Goal: Task Accomplishment & Management: Manage account settings

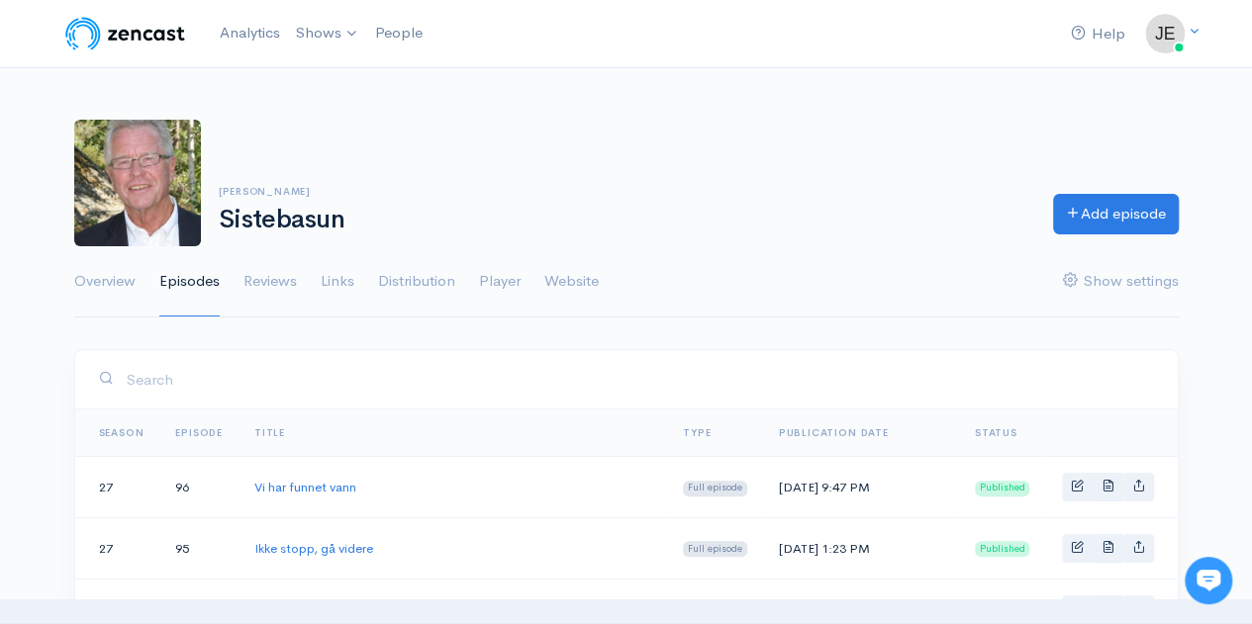
click at [460, 364] on input "search" at bounding box center [640, 379] width 1028 height 41
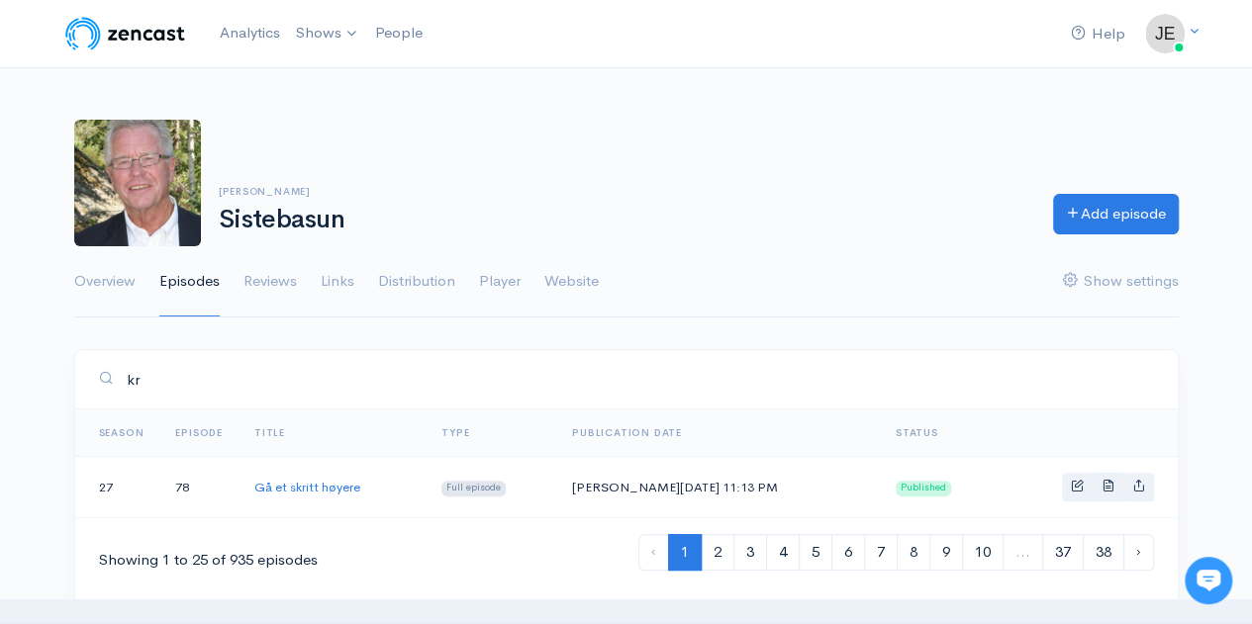
type input "k"
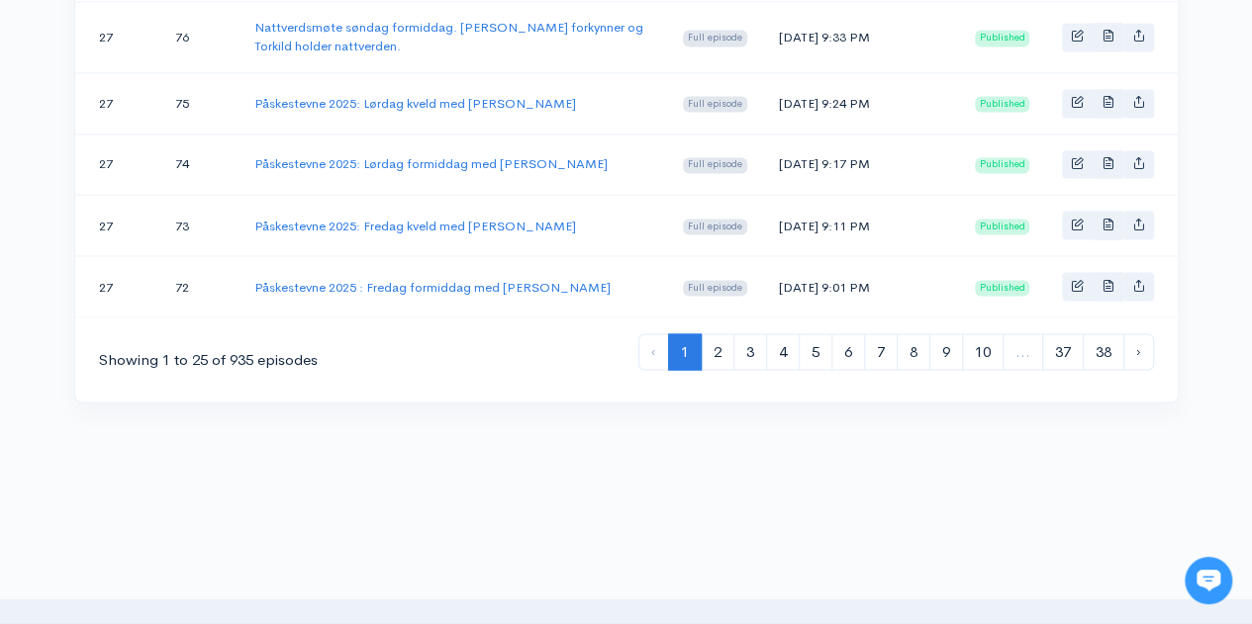
scroll to position [1709, 0]
click at [1108, 369] on link "38" at bounding box center [1103, 350] width 42 height 37
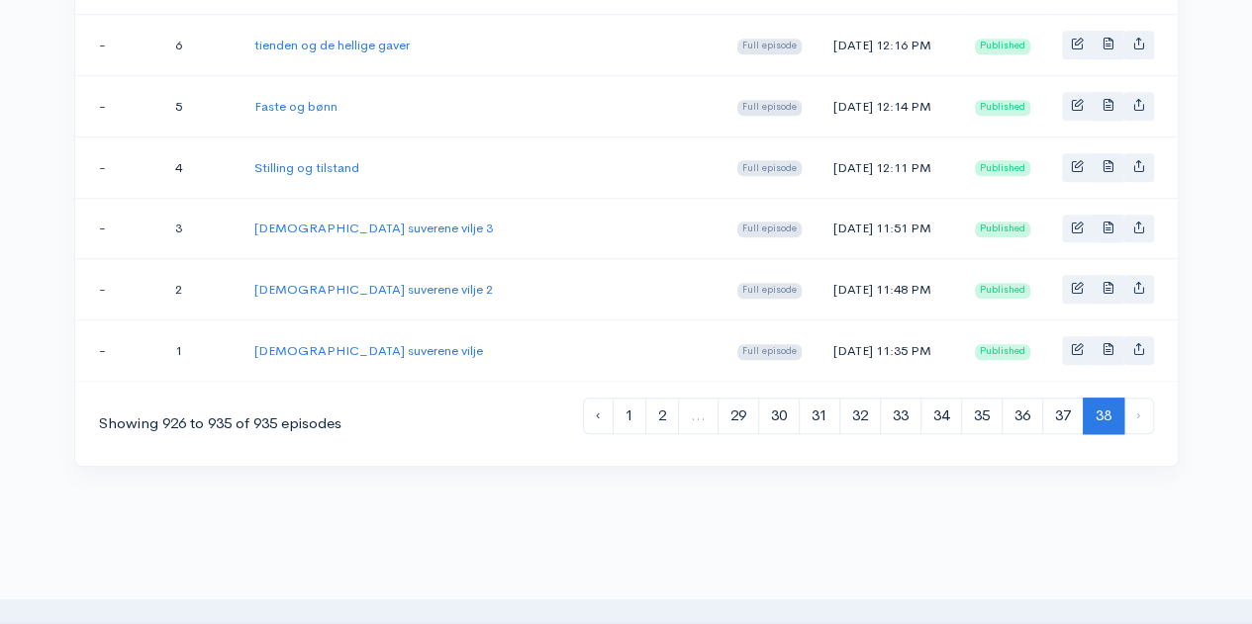
scroll to position [697, 0]
click at [1049, 397] on link "37" at bounding box center [1063, 415] width 42 height 37
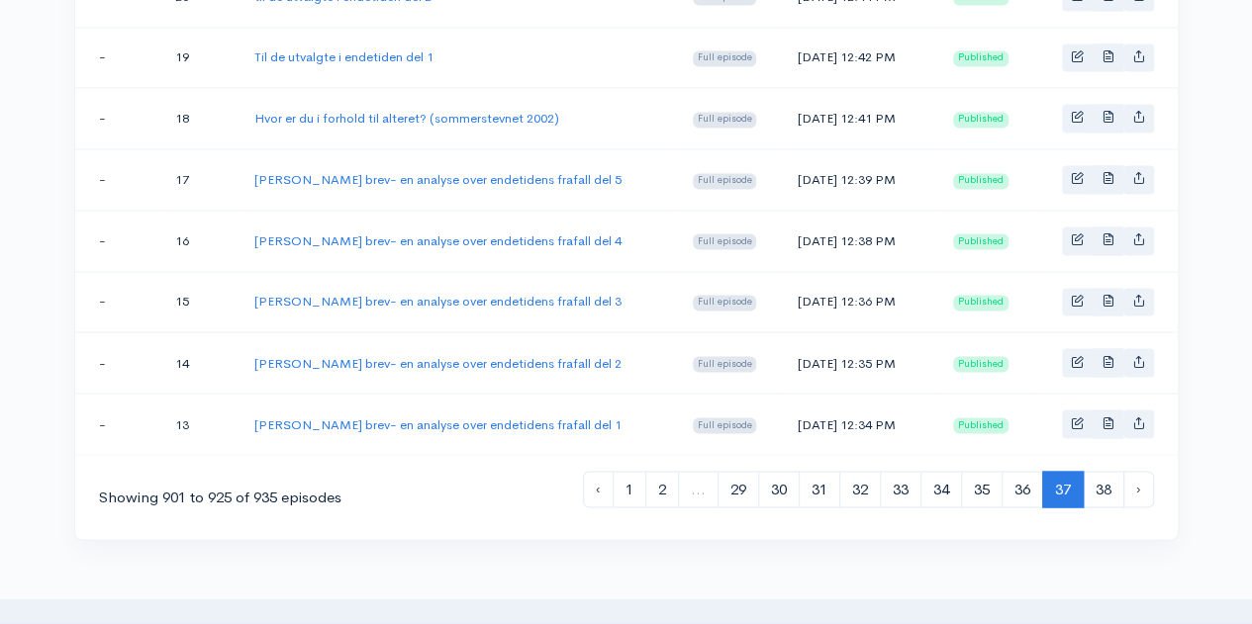
scroll to position [1531, 0]
click at [1025, 470] on link "36" at bounding box center [1022, 488] width 42 height 37
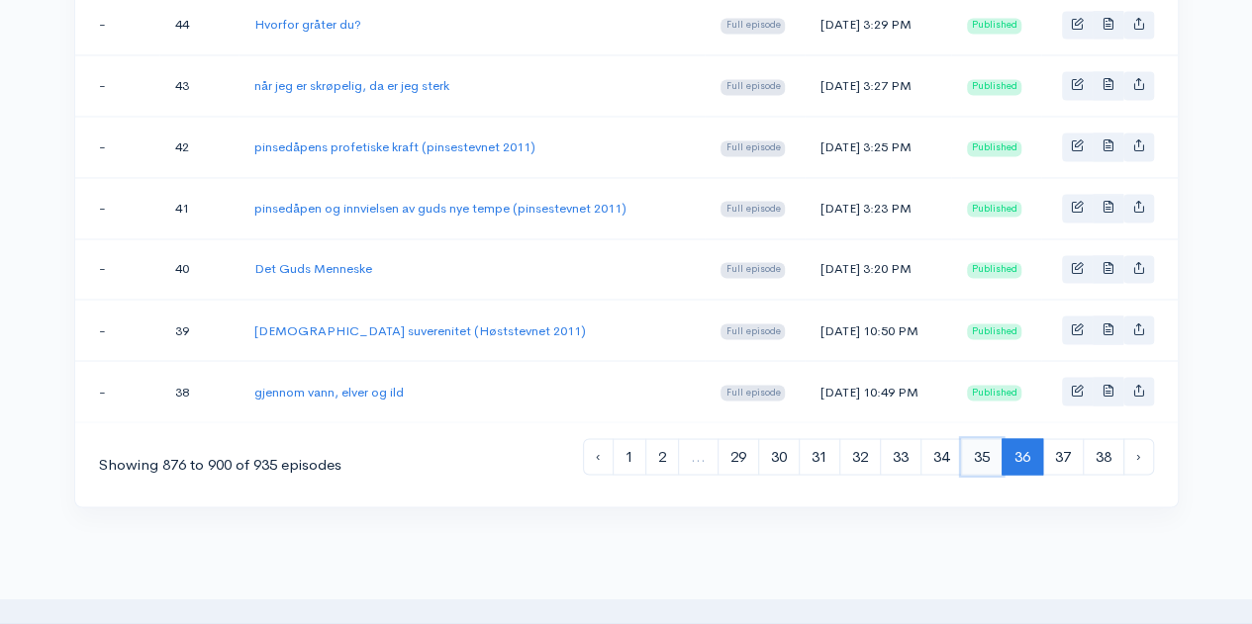
click at [975, 438] on link "35" at bounding box center [982, 456] width 42 height 37
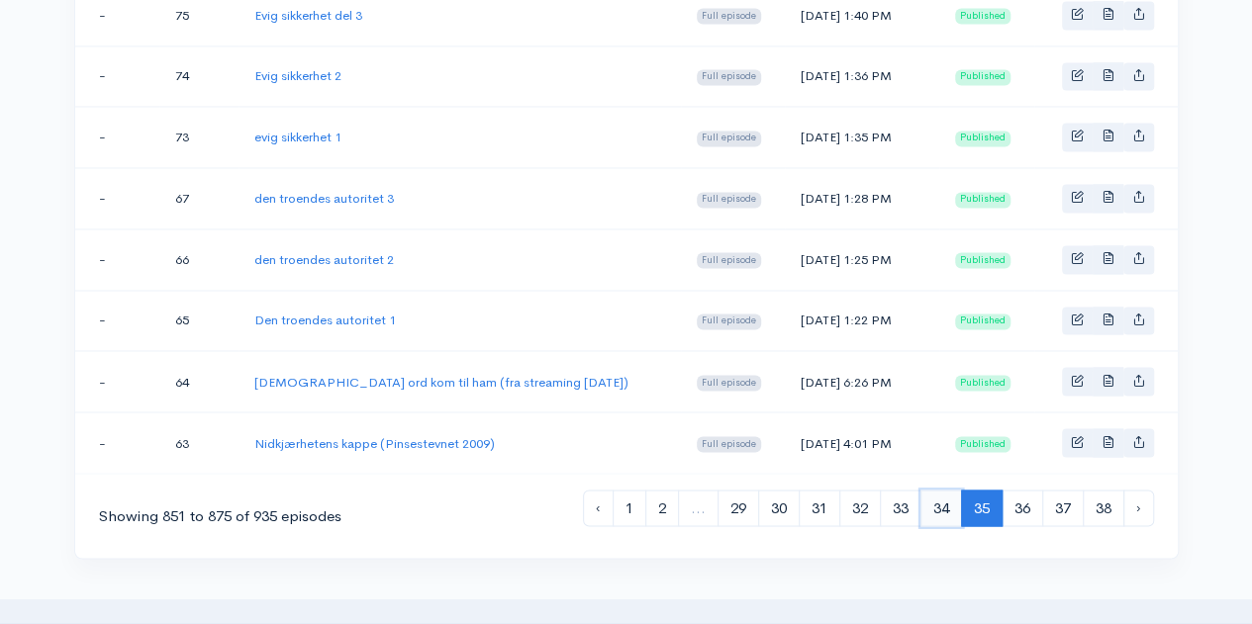
click at [947, 490] on link "34" at bounding box center [941, 508] width 42 height 37
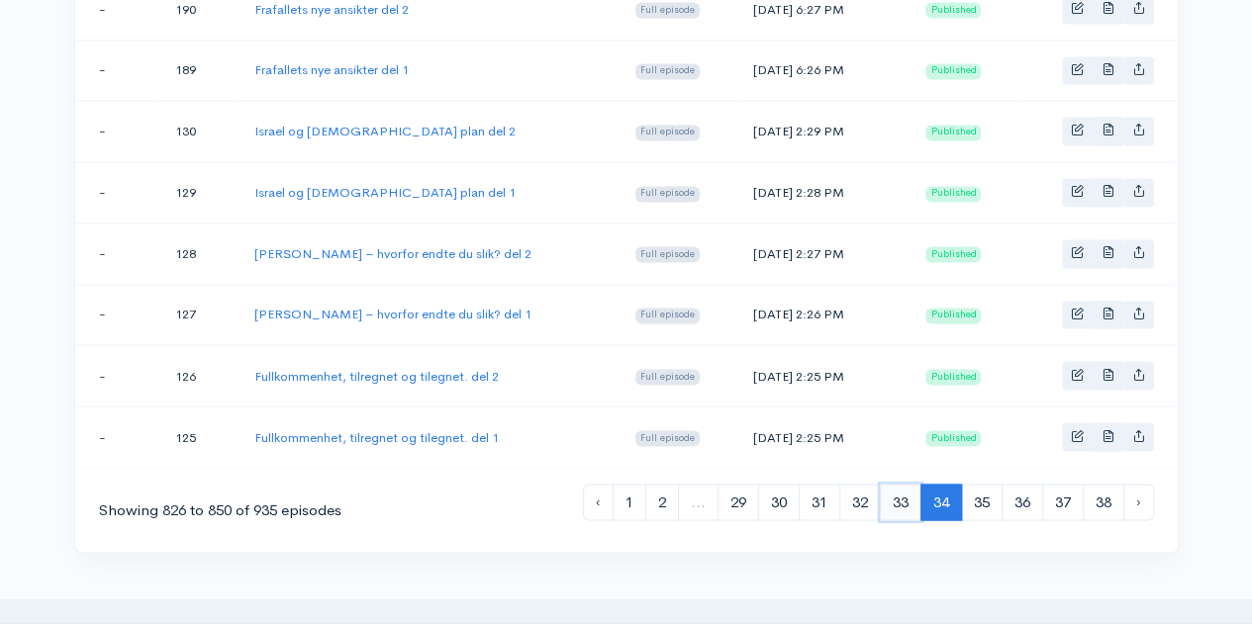
click at [901, 484] on link "33" at bounding box center [901, 502] width 42 height 37
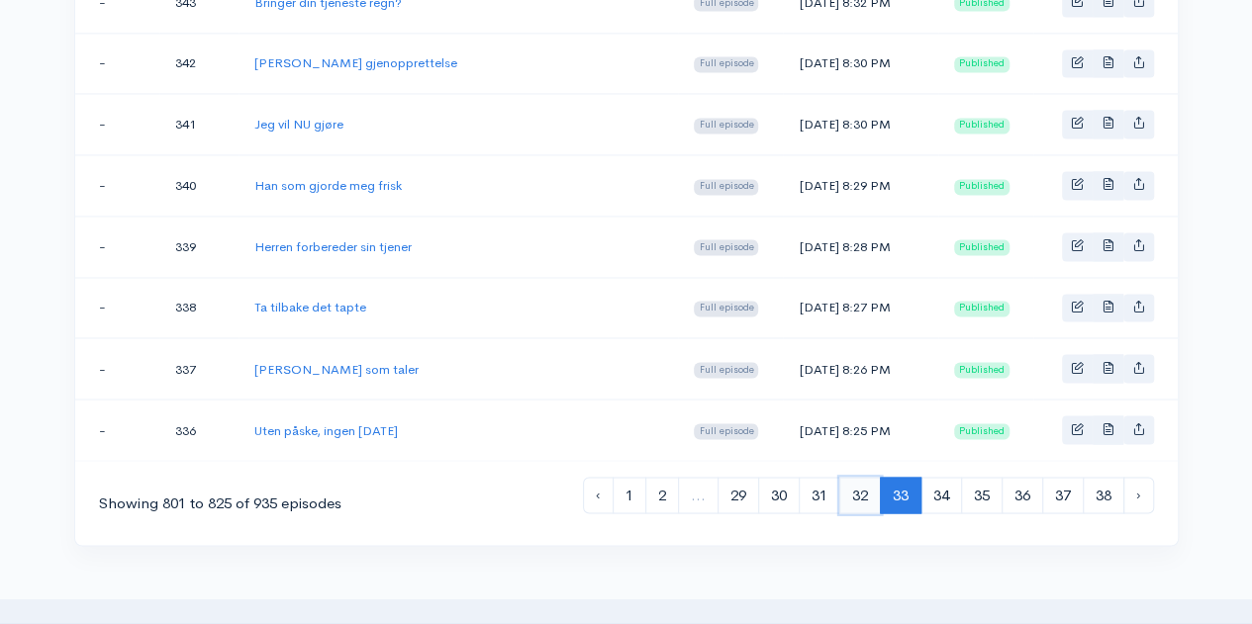
click at [842, 477] on link "32" at bounding box center [860, 495] width 42 height 37
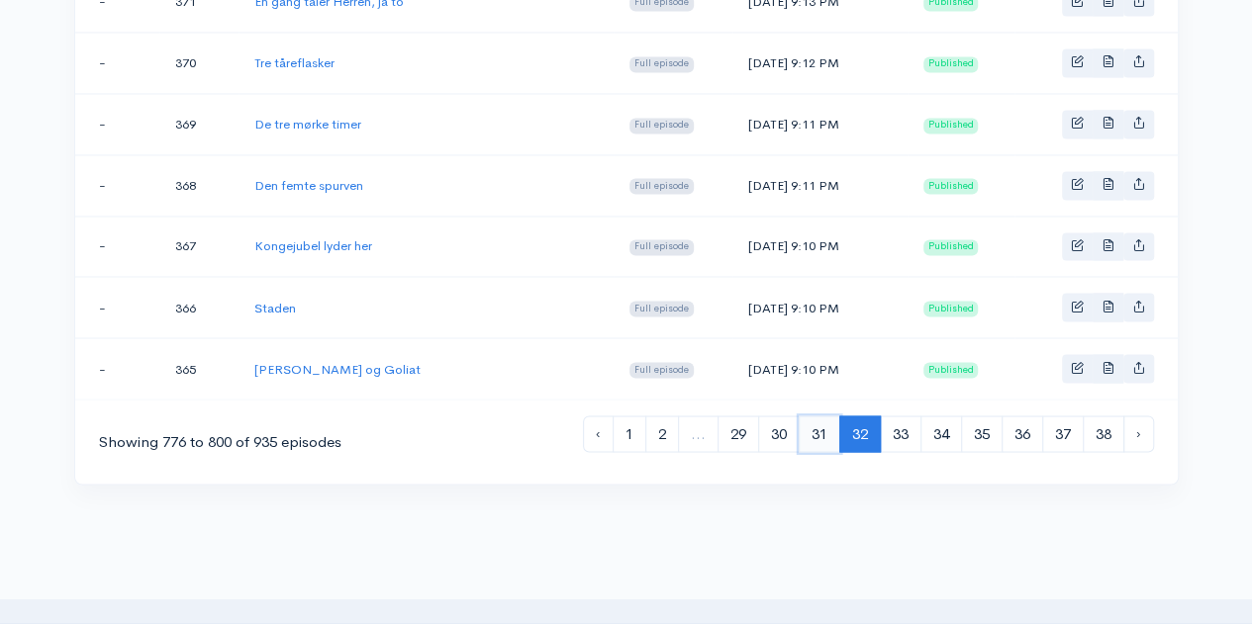
click at [823, 416] on link "31" at bounding box center [819, 434] width 42 height 37
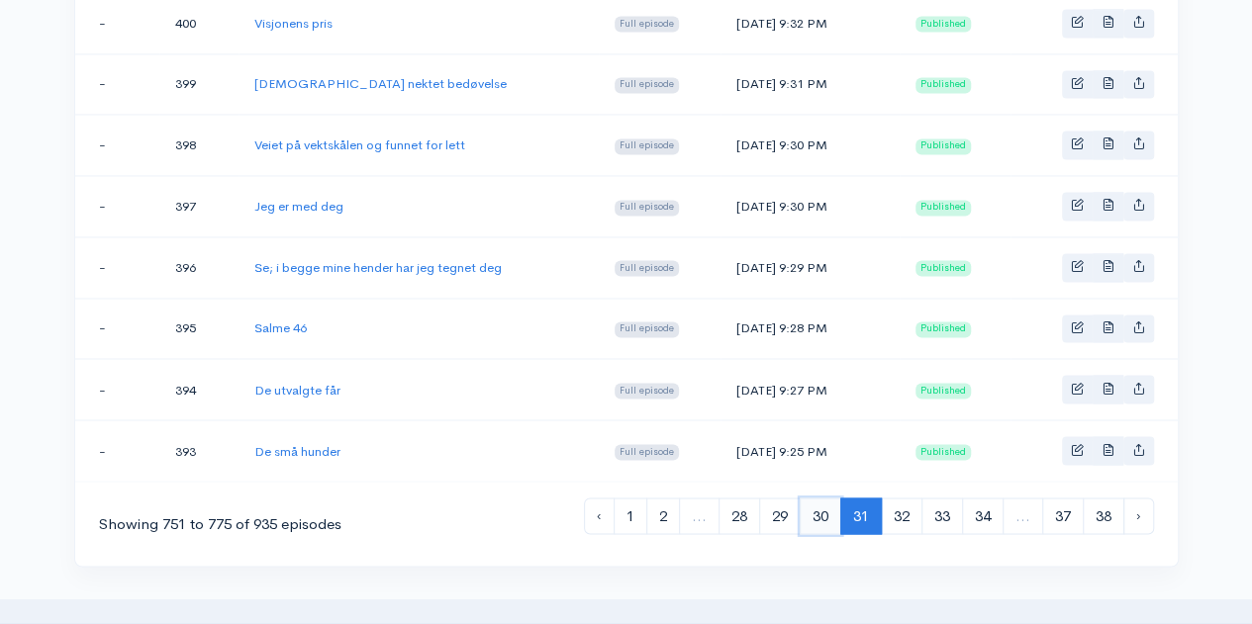
click at [817, 498] on link "30" at bounding box center [820, 516] width 42 height 37
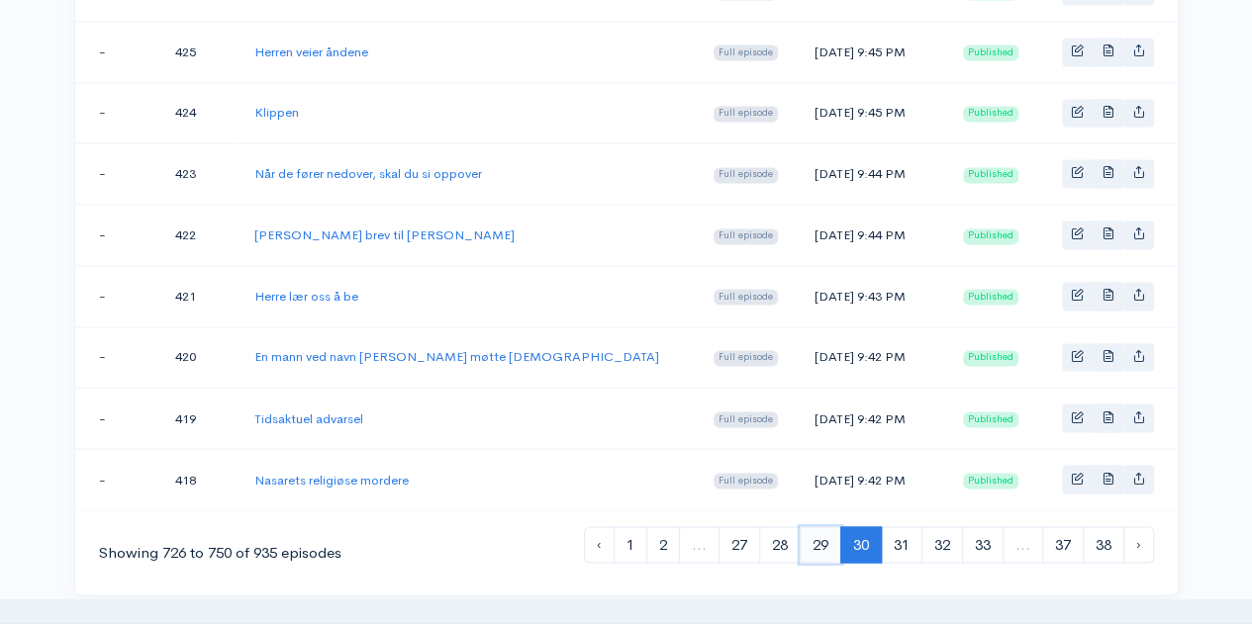
click at [816, 526] on link "29" at bounding box center [820, 544] width 42 height 37
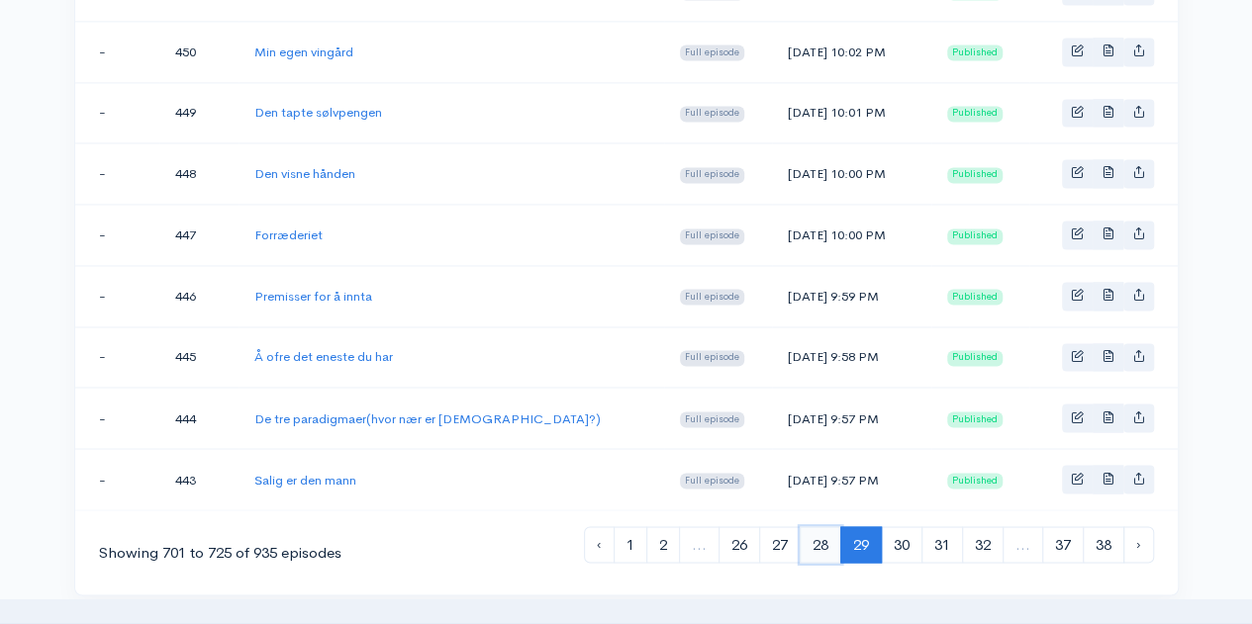
click at [821, 526] on link "28" at bounding box center [820, 544] width 42 height 37
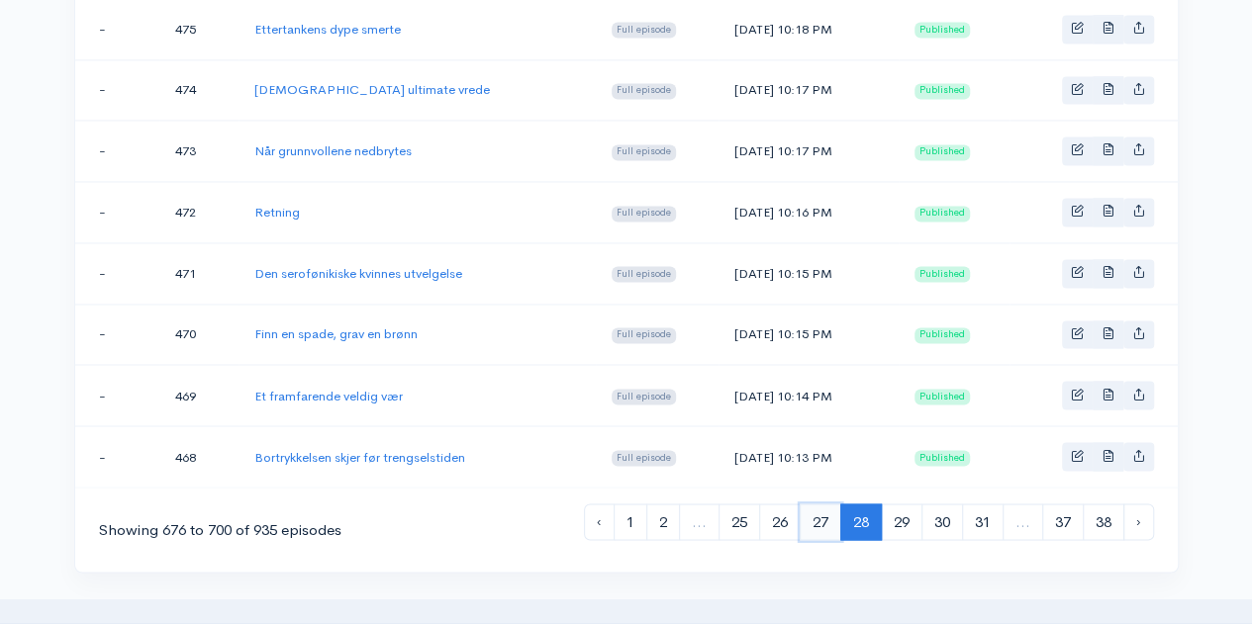
click at [830, 504] on link "27" at bounding box center [820, 522] width 42 height 37
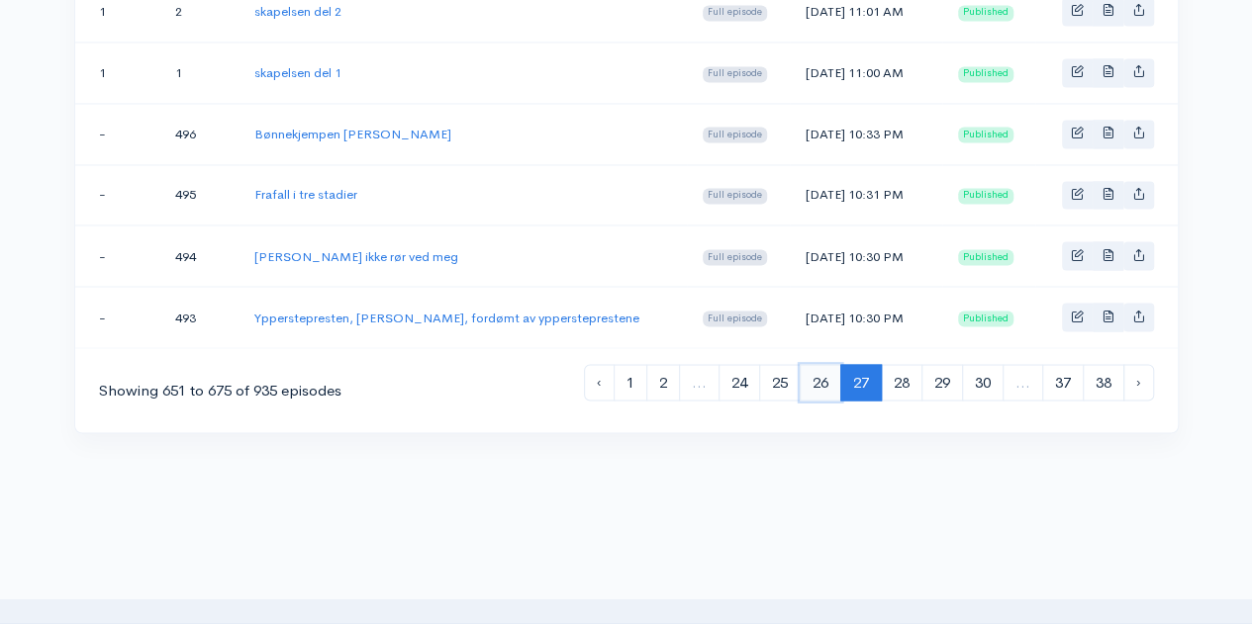
click at [817, 364] on link "26" at bounding box center [820, 382] width 42 height 37
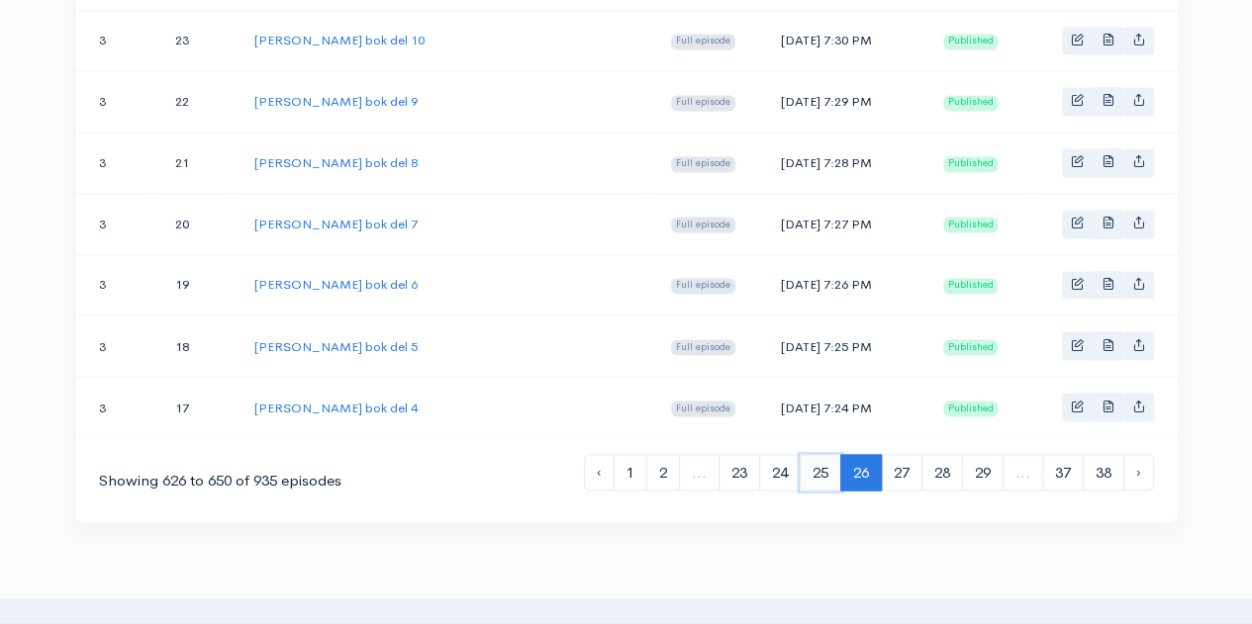
click at [809, 454] on link "25" at bounding box center [820, 472] width 42 height 37
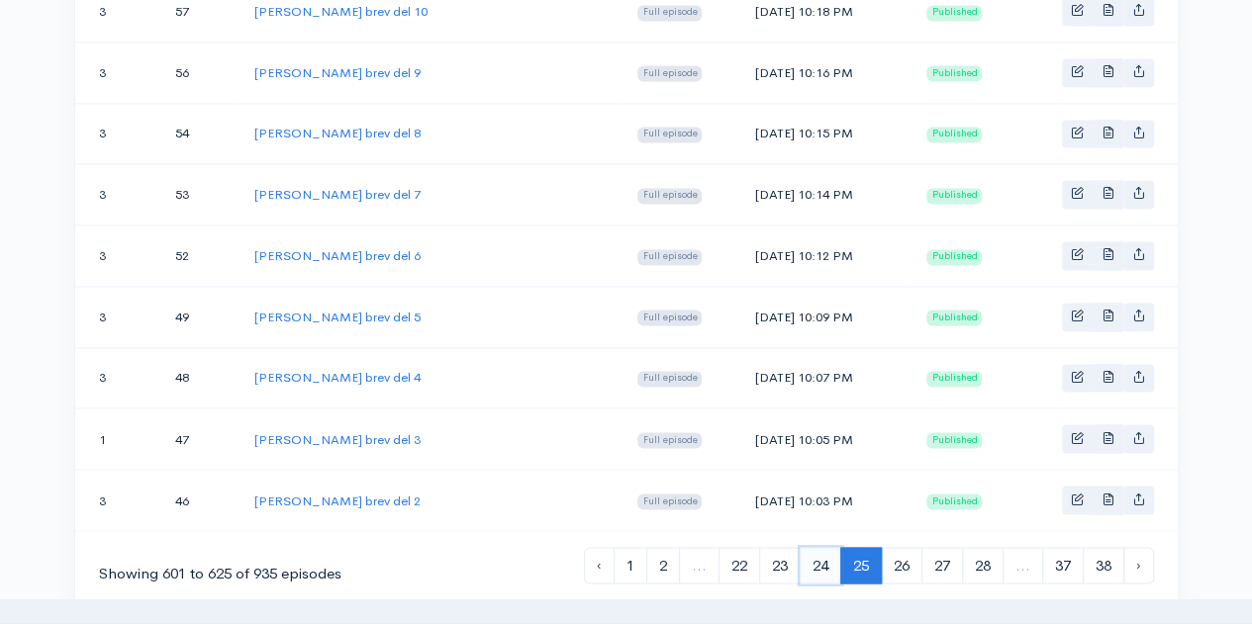
click at [813, 555] on link "24" at bounding box center [820, 565] width 42 height 37
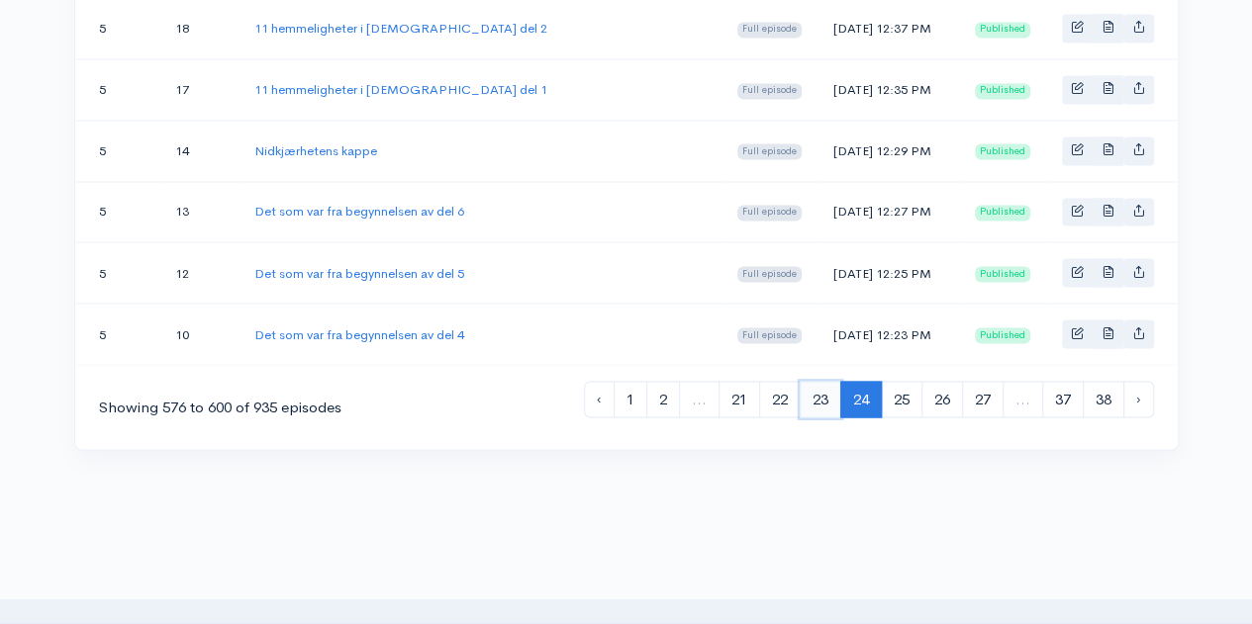
click at [825, 381] on link "23" at bounding box center [820, 399] width 42 height 37
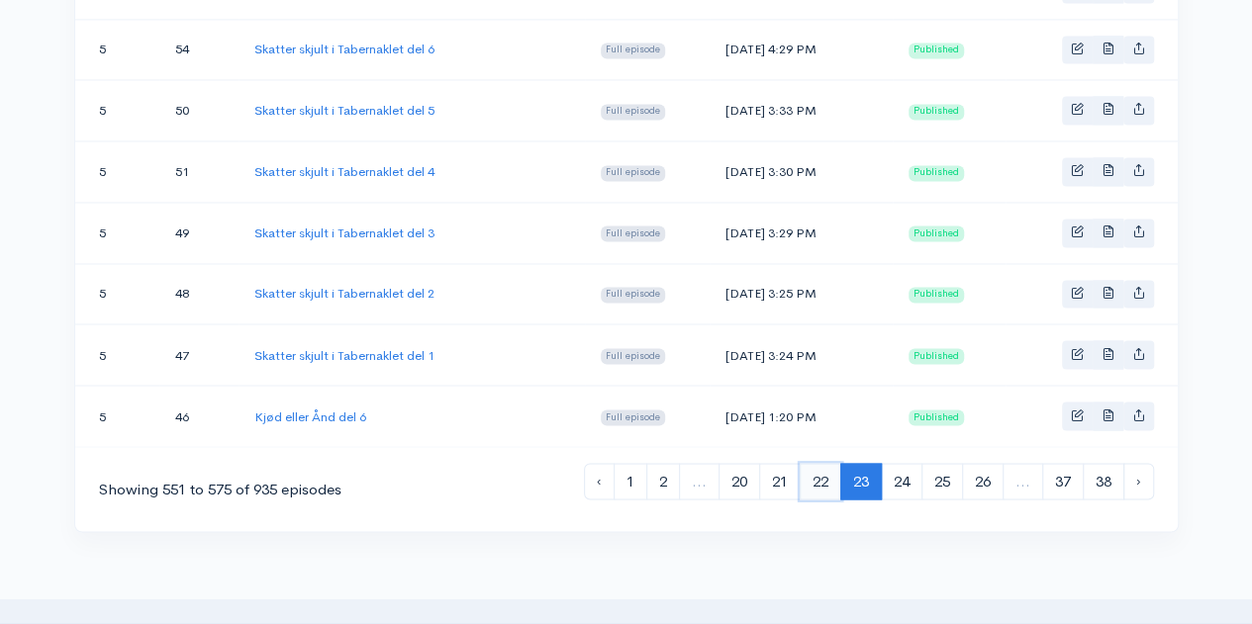
click at [816, 463] on link "22" at bounding box center [820, 481] width 42 height 37
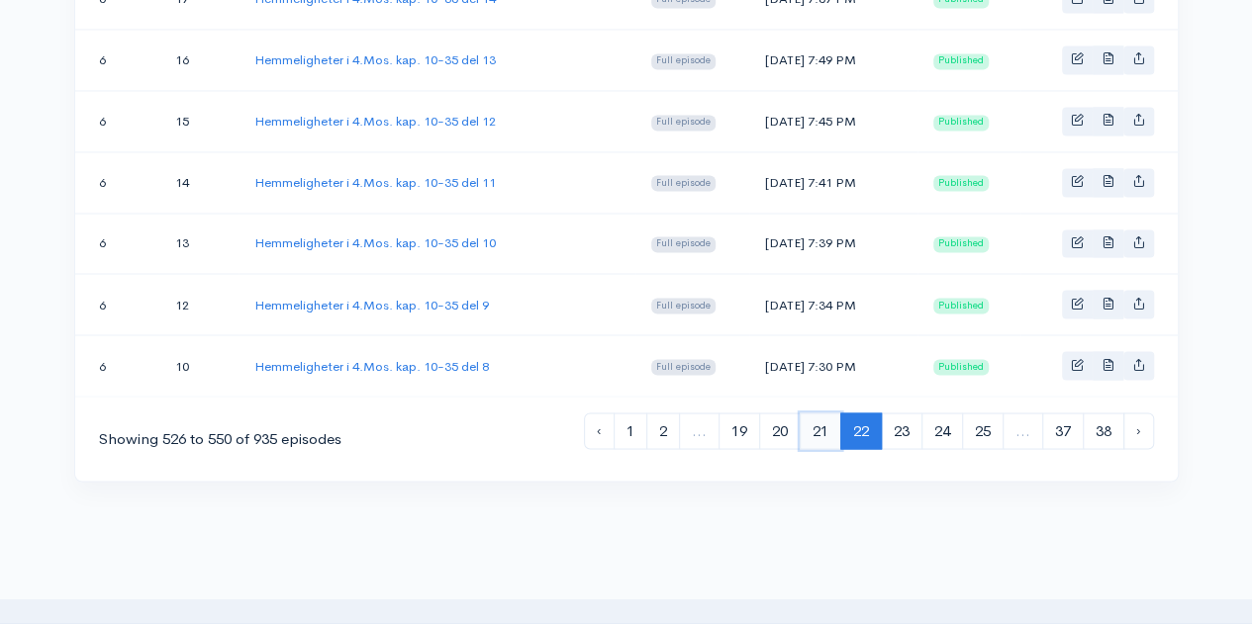
click at [807, 413] on link "21" at bounding box center [820, 431] width 42 height 37
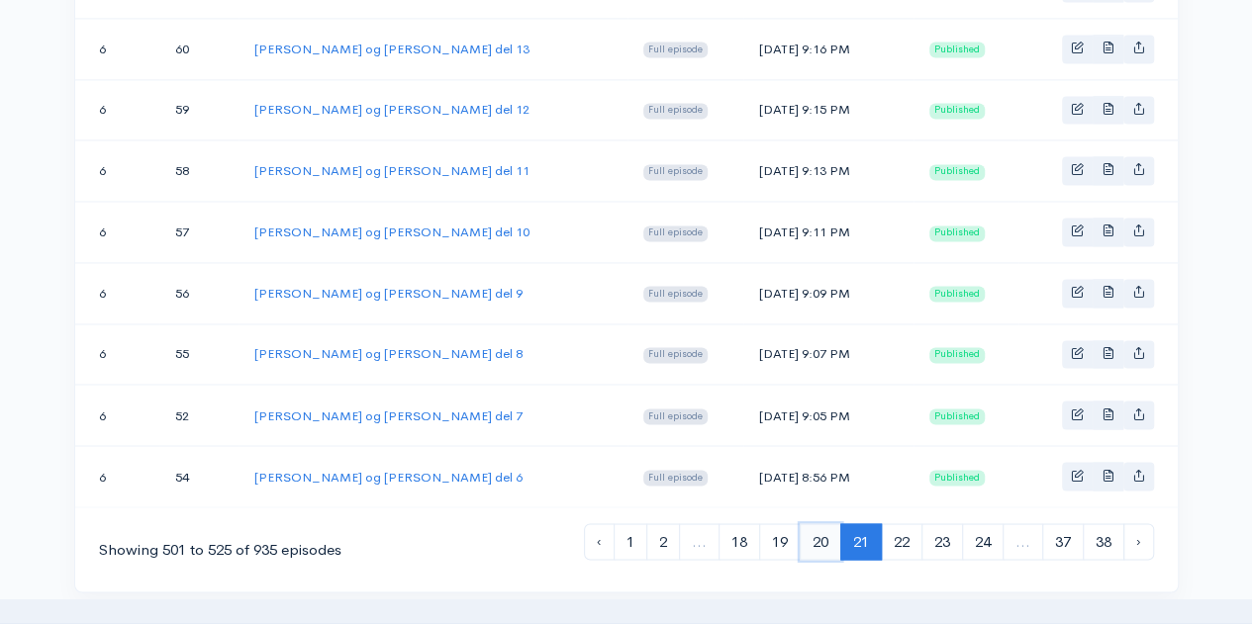
click at [811, 523] on link "20" at bounding box center [820, 541] width 42 height 37
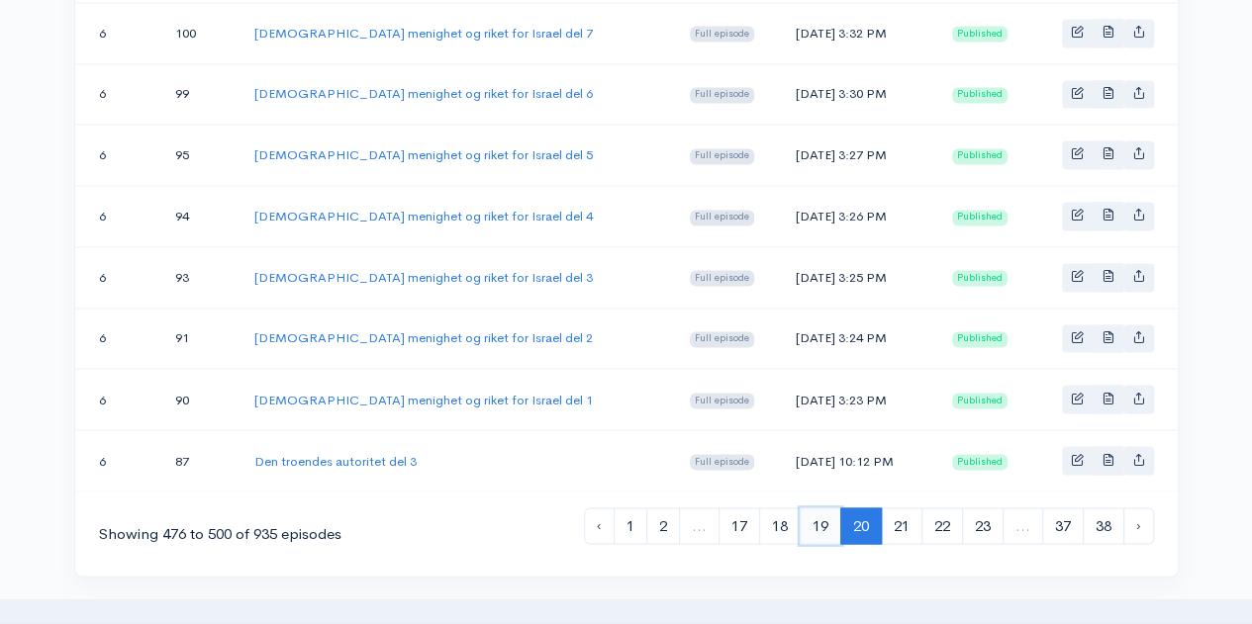
click at [818, 508] on link "19" at bounding box center [820, 526] width 42 height 37
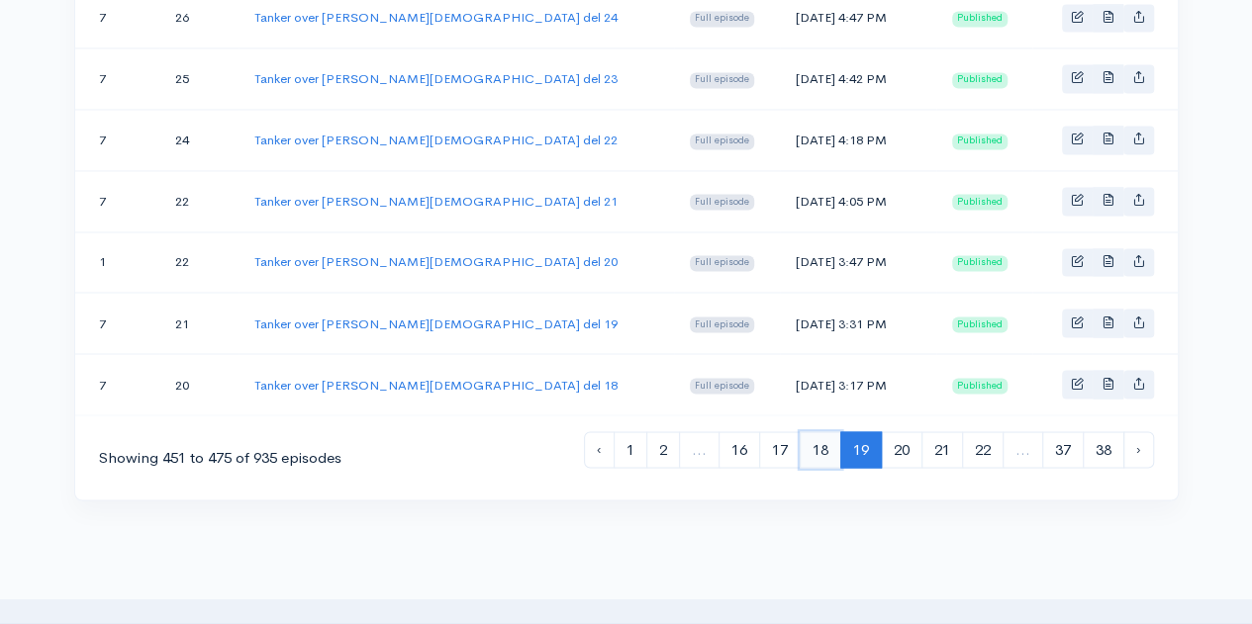
click at [825, 431] on link "18" at bounding box center [820, 449] width 42 height 37
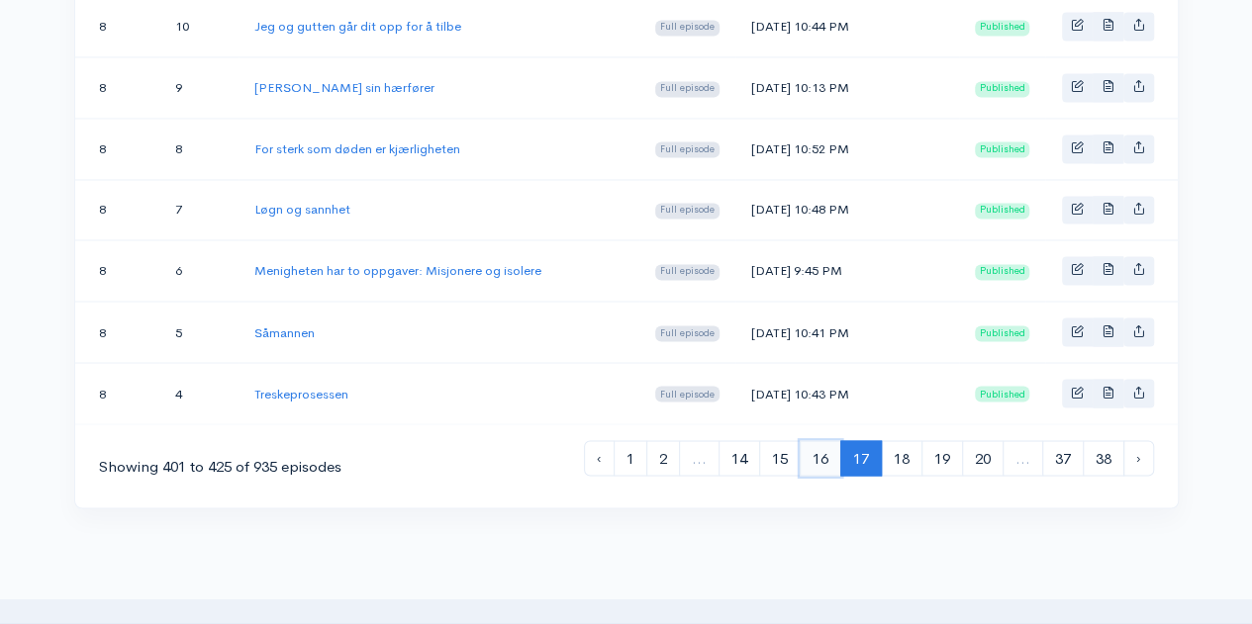
click at [821, 440] on link "16" at bounding box center [820, 458] width 42 height 37
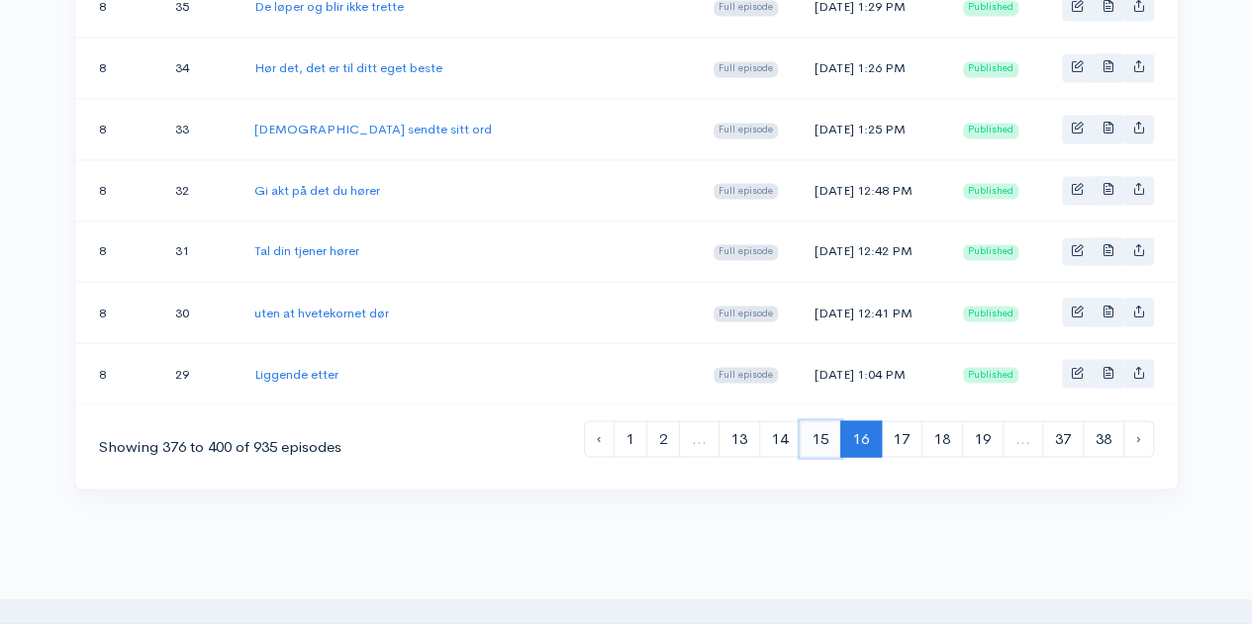
click at [819, 420] on link "15" at bounding box center [820, 438] width 42 height 37
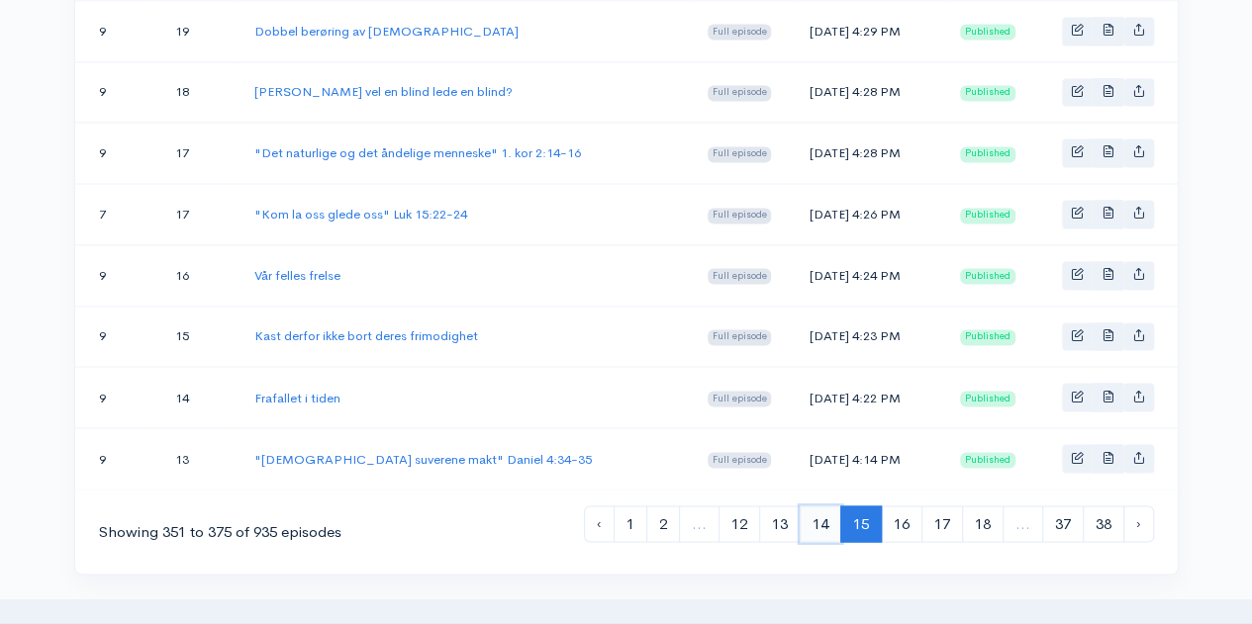
click at [827, 506] on link "14" at bounding box center [820, 524] width 42 height 37
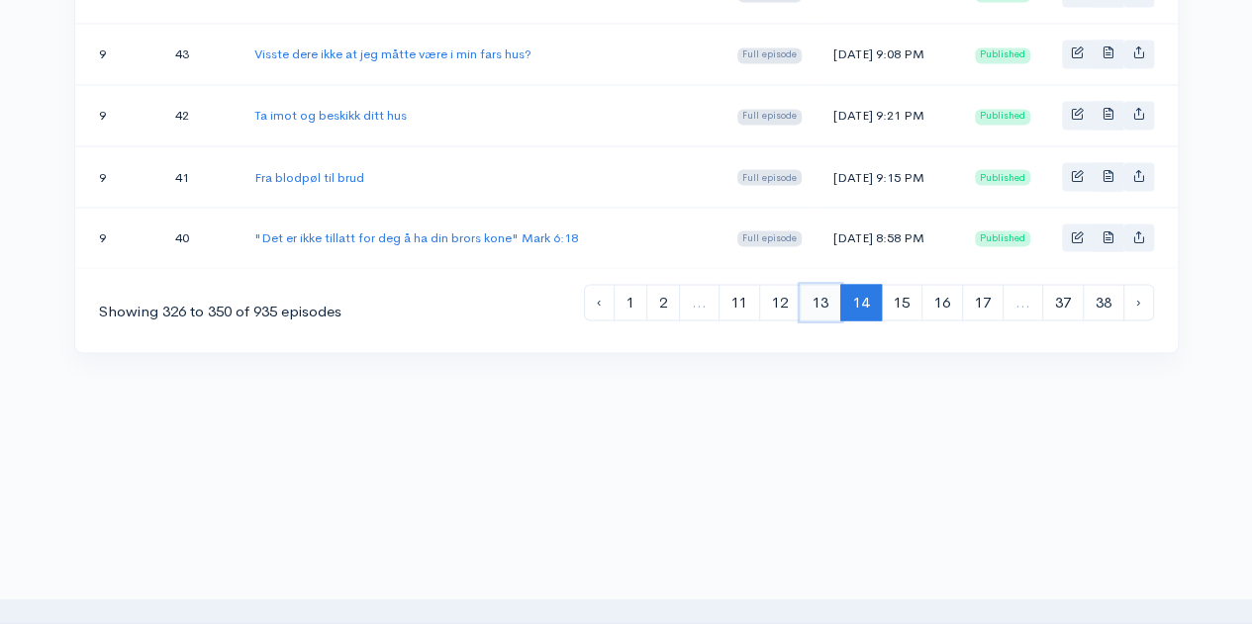
click at [831, 321] on link "13" at bounding box center [820, 302] width 42 height 37
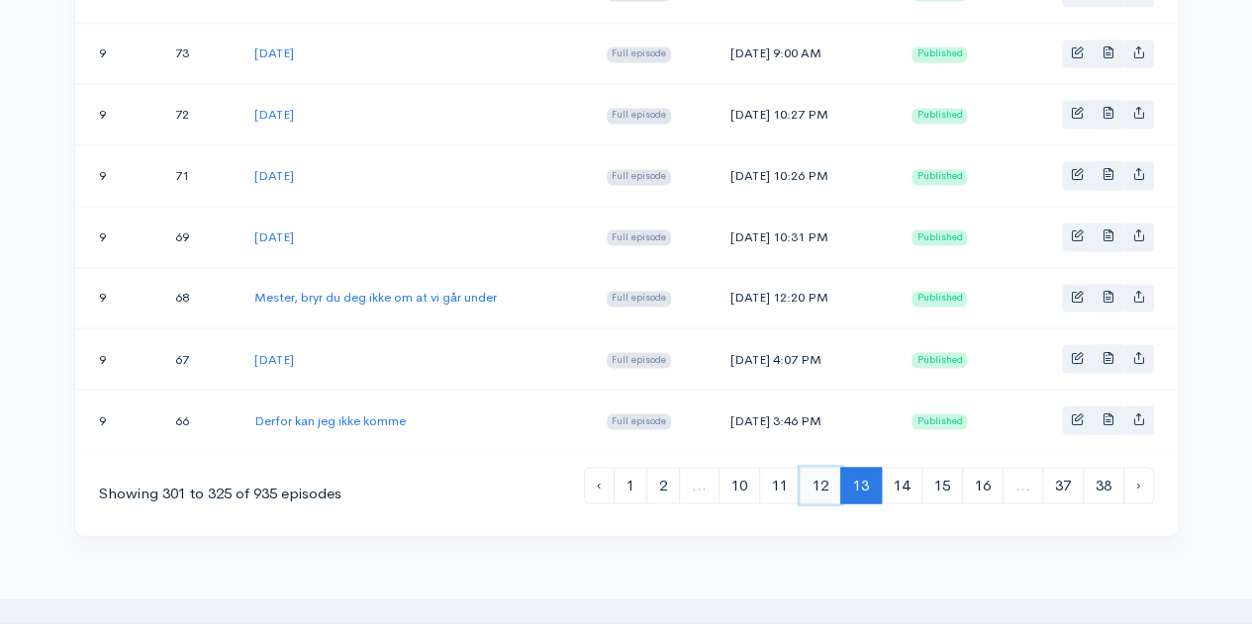
click at [822, 467] on link "12" at bounding box center [820, 485] width 42 height 37
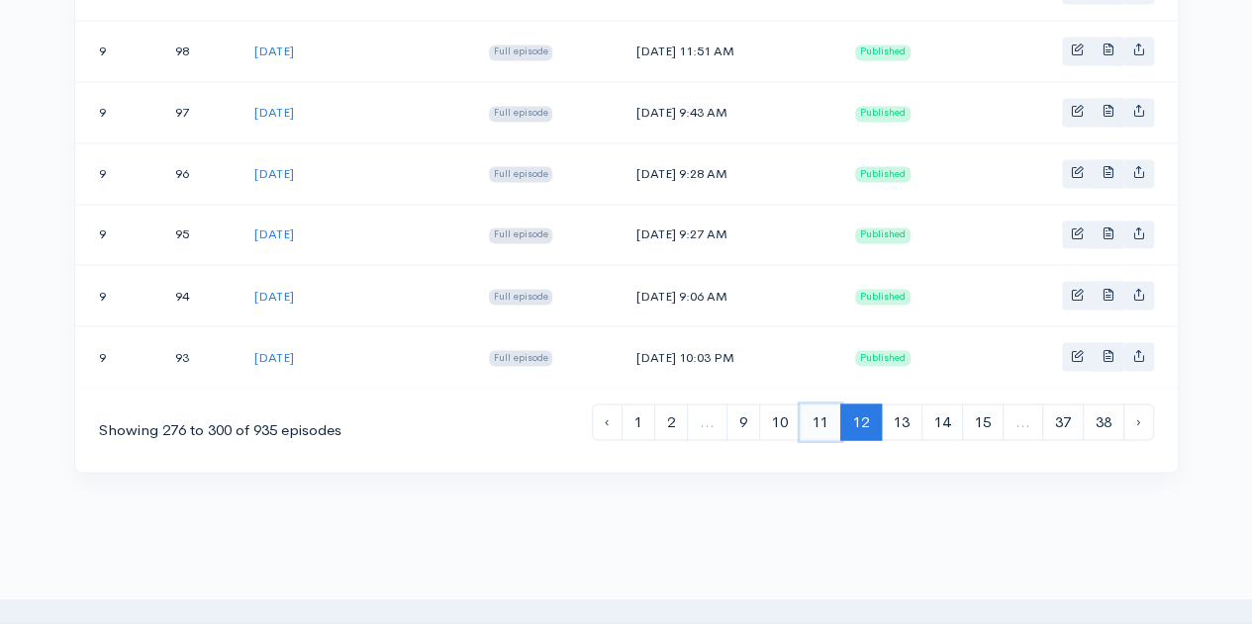
click at [825, 404] on link "11" at bounding box center [820, 422] width 42 height 37
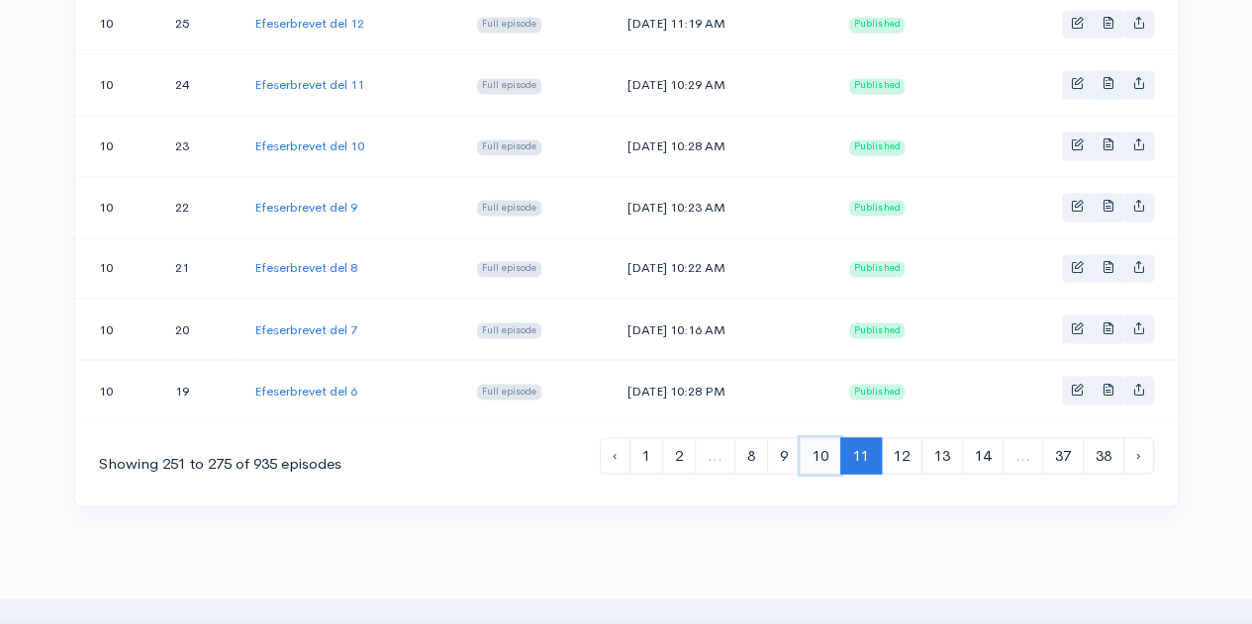
click at [825, 437] on link "10" at bounding box center [820, 455] width 42 height 37
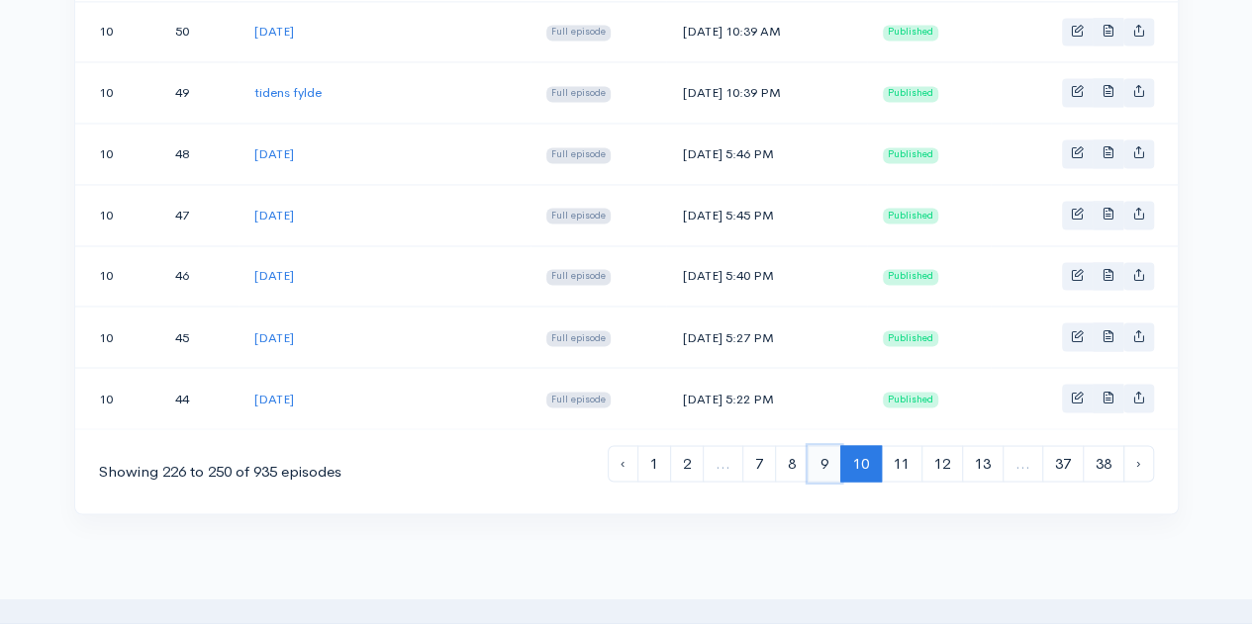
click at [814, 448] on link "9" at bounding box center [824, 463] width 34 height 37
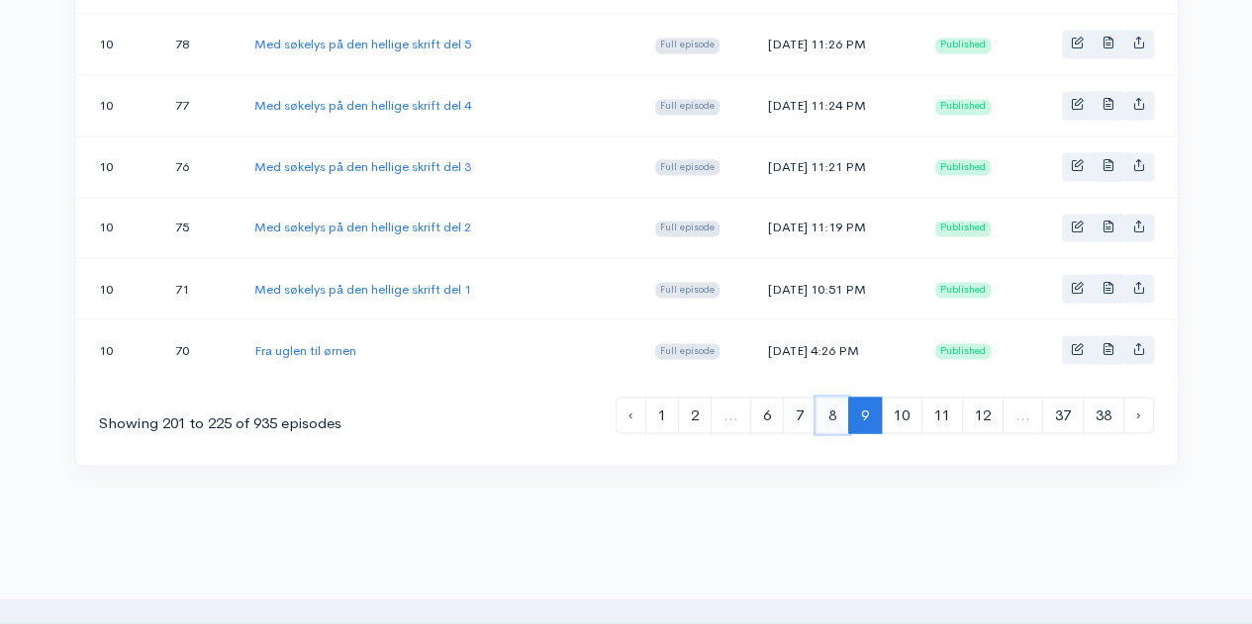
click at [831, 397] on link "8" at bounding box center [832, 415] width 34 height 37
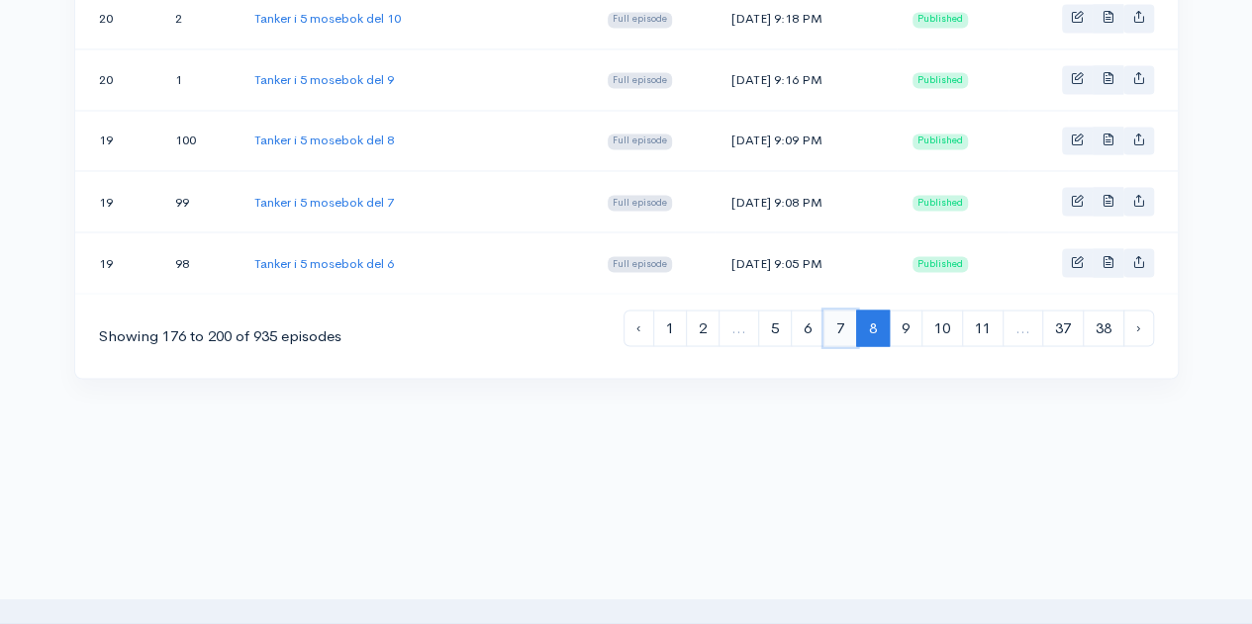
click at [843, 310] on link "7" at bounding box center [840, 328] width 34 height 37
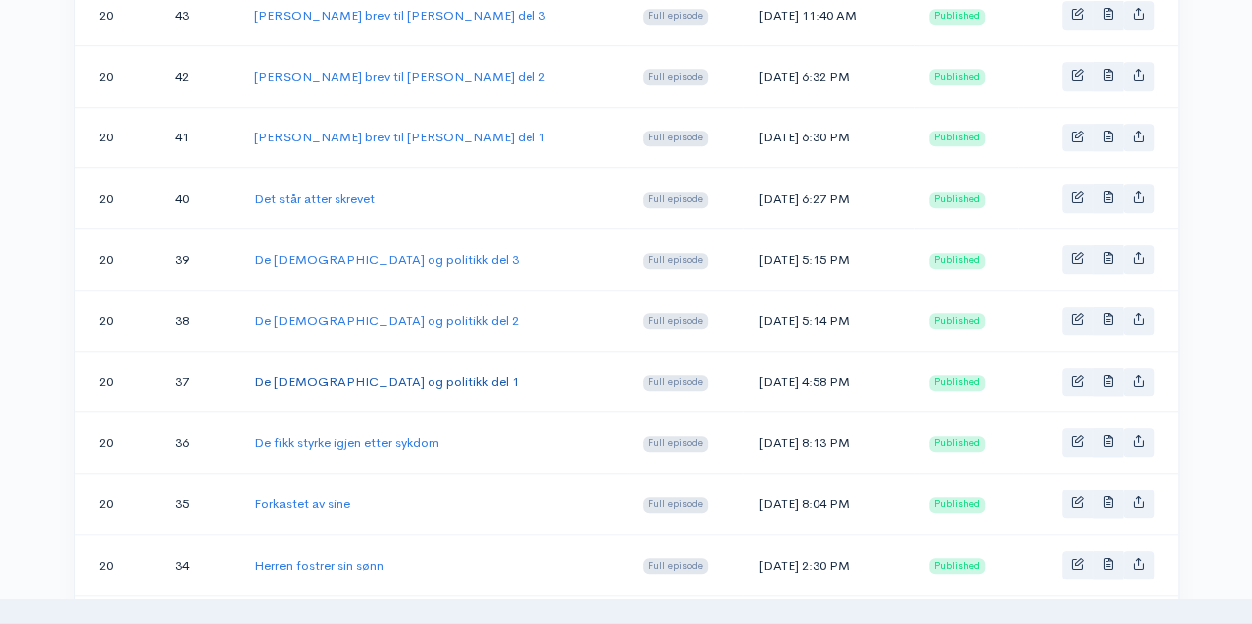
click at [326, 373] on link "De [DEMOGRAPHIC_DATA] og politikk del 1" at bounding box center [386, 381] width 264 height 17
drag, startPoint x: 245, startPoint y: 367, endPoint x: 421, endPoint y: 368, distance: 176.1
click at [421, 368] on td "De [DEMOGRAPHIC_DATA] og politikk del 1" at bounding box center [432, 381] width 389 height 61
copy link "De [DEMOGRAPHIC_DATA] og politikk del 1"
drag, startPoint x: 246, startPoint y: 311, endPoint x: 407, endPoint y: 310, distance: 160.3
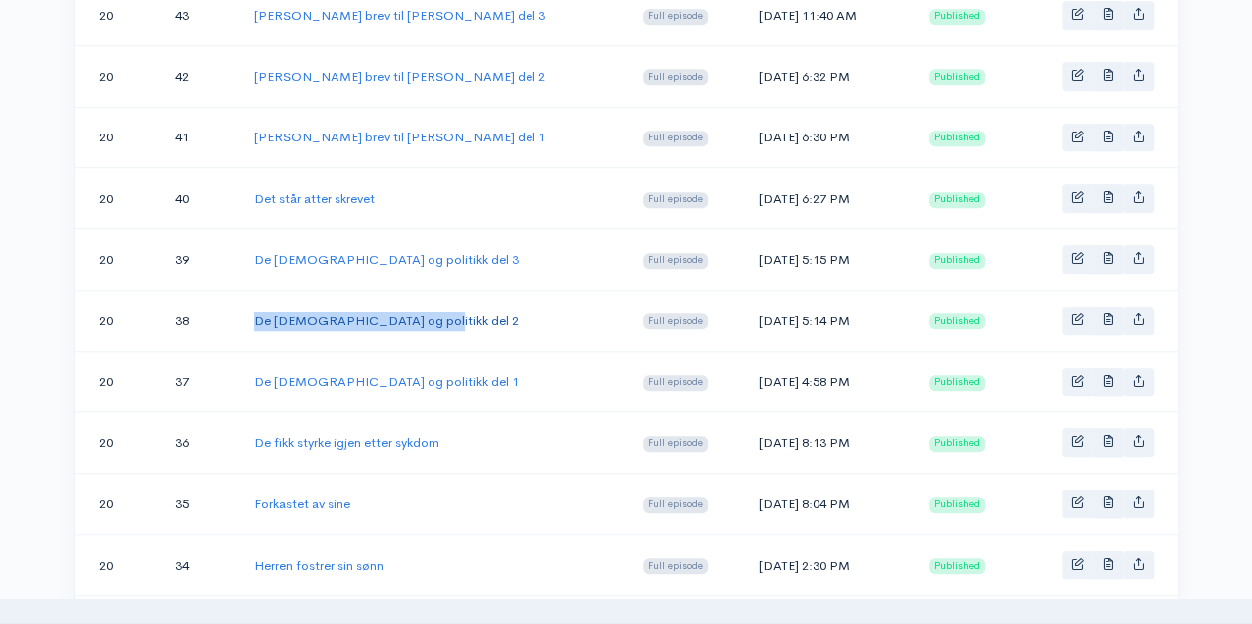
click at [407, 310] on td "De [DEMOGRAPHIC_DATA] og politikk del 2" at bounding box center [432, 320] width 389 height 61
copy link "De [DEMOGRAPHIC_DATA] og politikk del 2"
click at [396, 251] on link "De [DEMOGRAPHIC_DATA] og politikk del 3" at bounding box center [386, 259] width 264 height 17
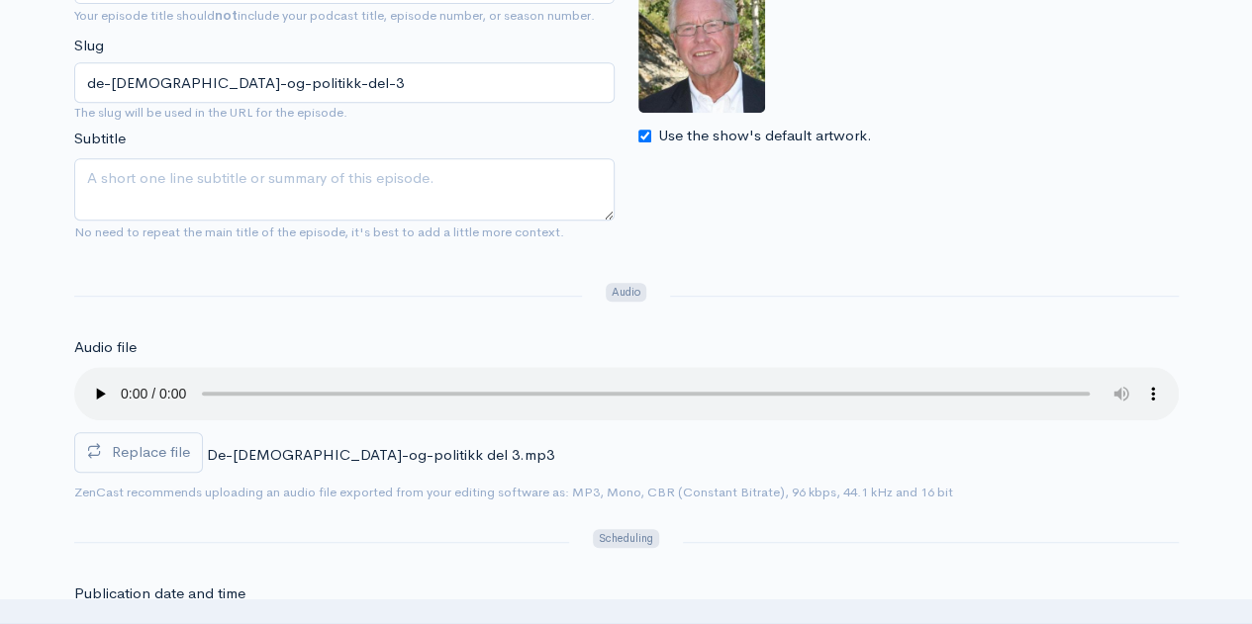
scroll to position [417, 0]
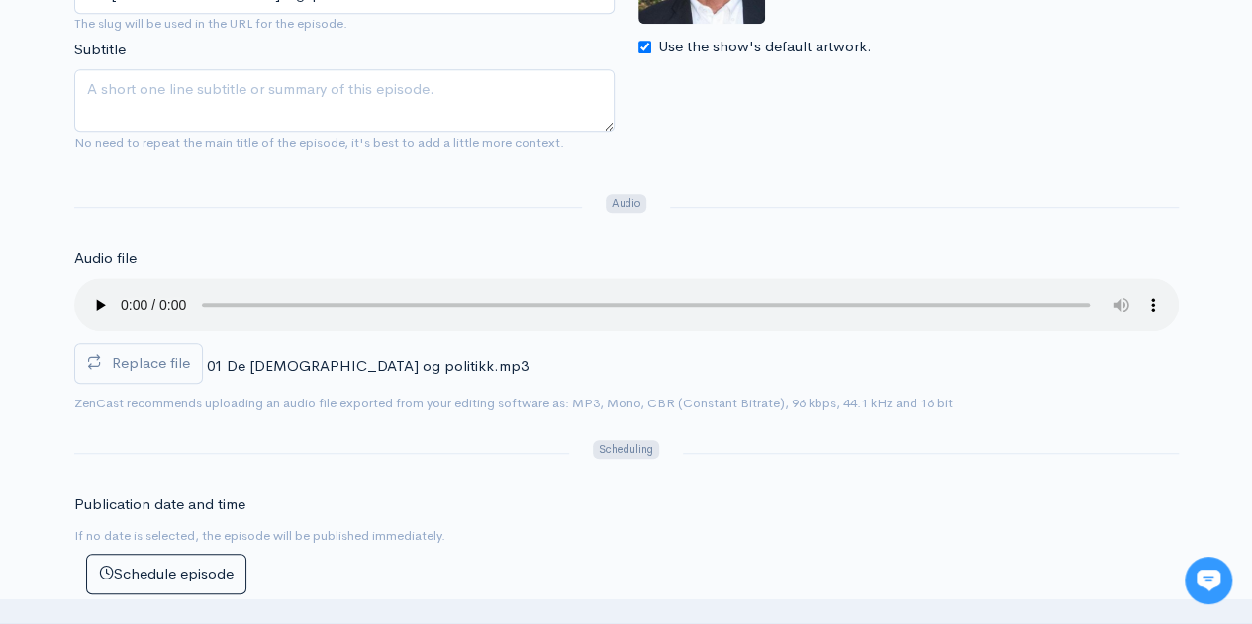
click at [695, 86] on div "Artwork If no artwork is selected your default podcast artwork will be used Use…" at bounding box center [908, 6] width 564 height 323
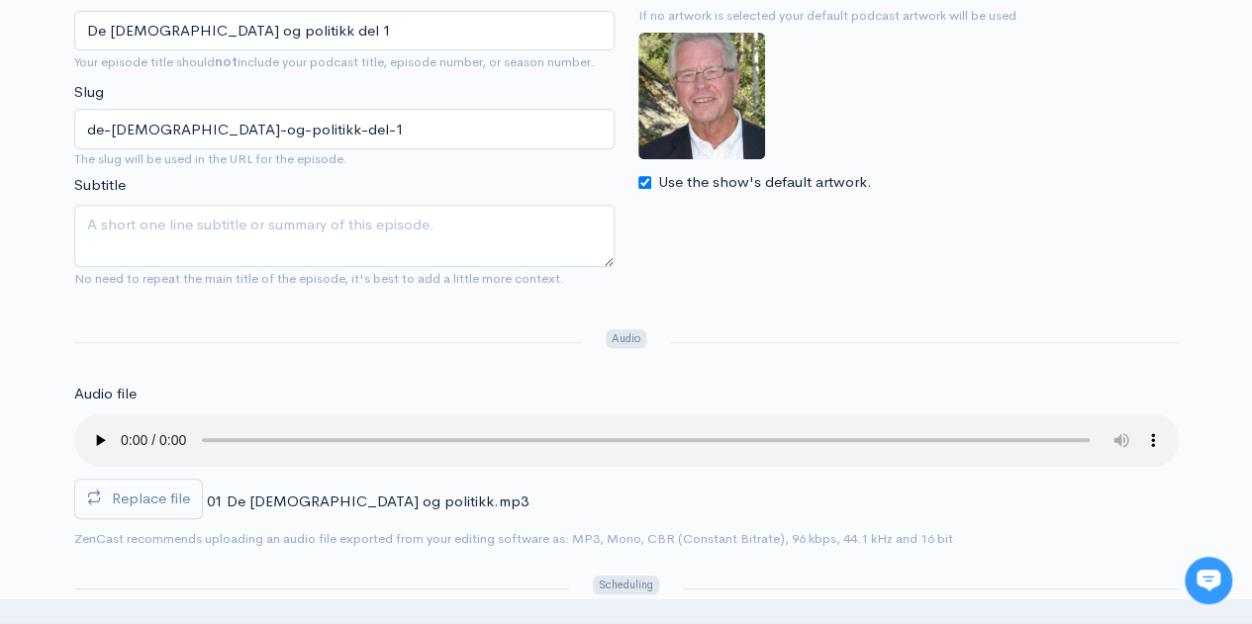
scroll to position [368, 0]
click at [694, 99] on img at bounding box center [701, 97] width 127 height 127
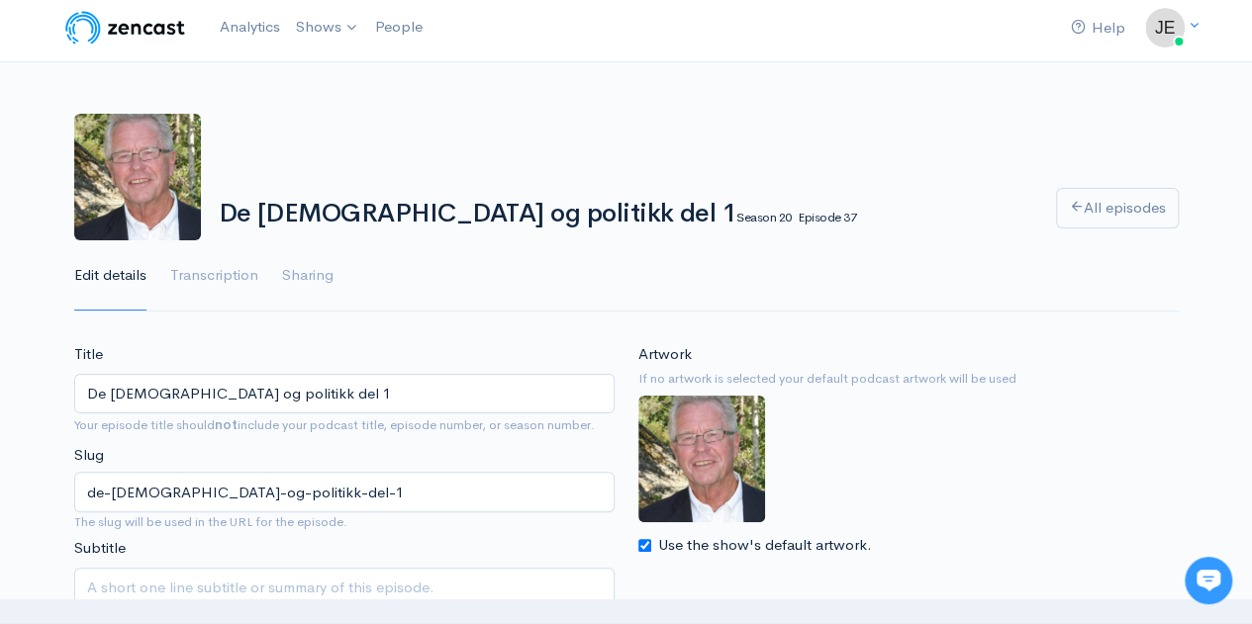
scroll to position [0, 0]
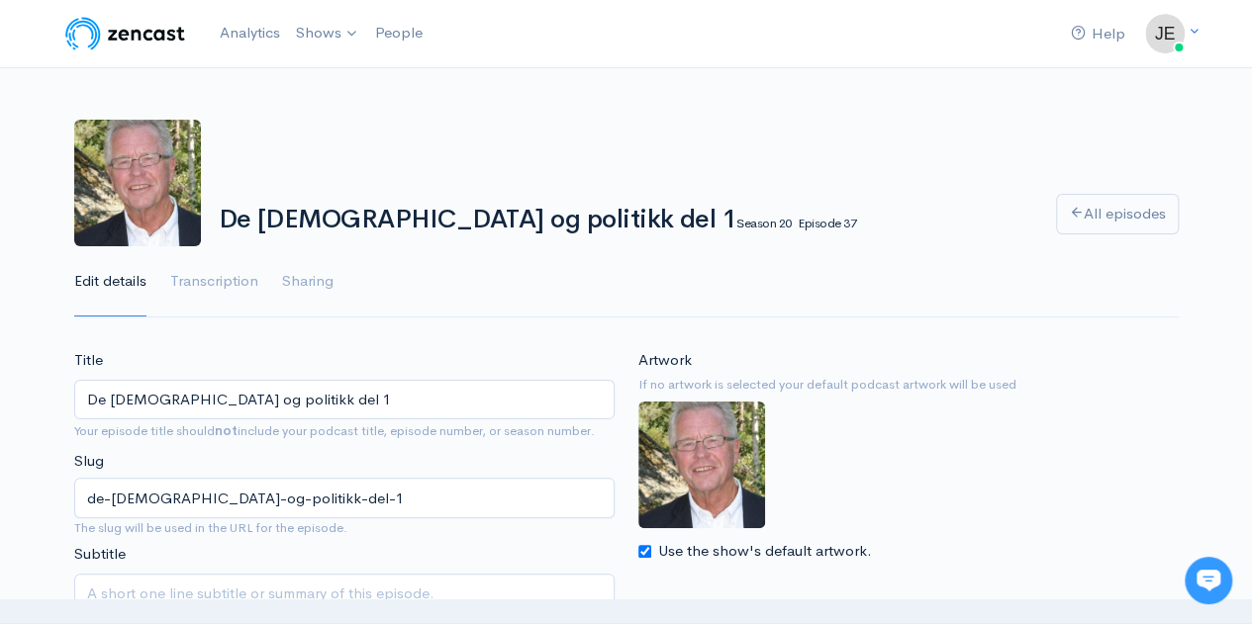
drag, startPoint x: 226, startPoint y: 217, endPoint x: 527, endPoint y: 229, distance: 302.0
click at [527, 229] on h1 "De kristne og politikk del 1 Season 20 Episode 37" at bounding box center [625, 220] width 813 height 29
copy h1 "De [DEMOGRAPHIC_DATA] og politikk del 1"
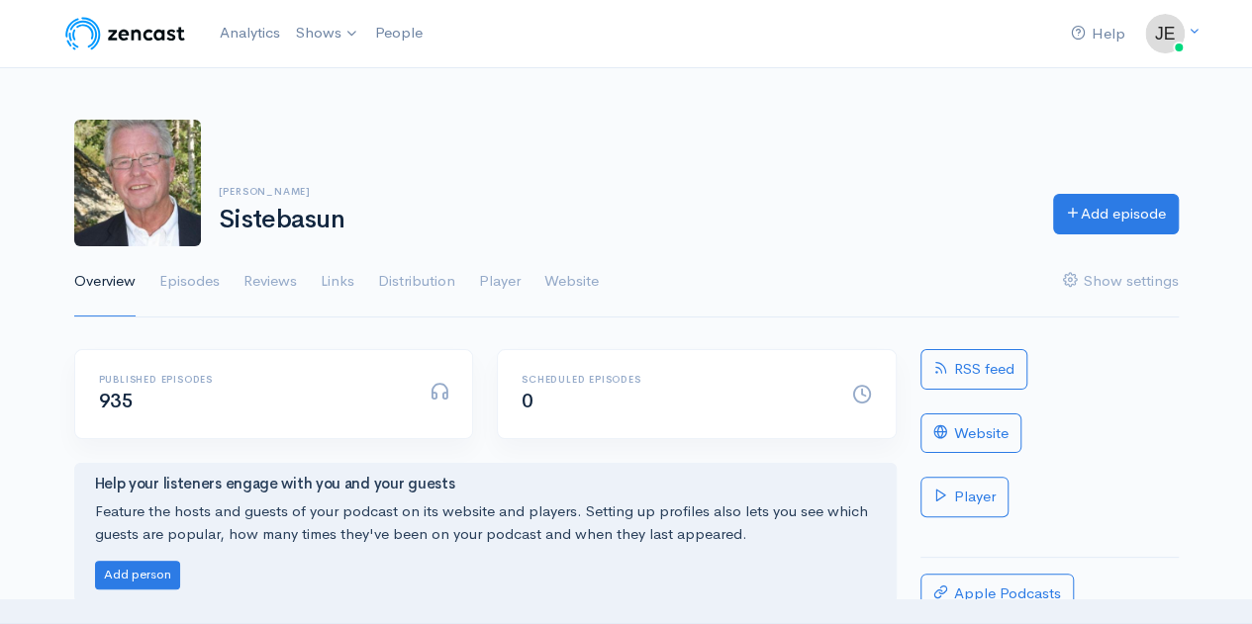
click at [180, 226] on img at bounding box center [137, 183] width 127 height 127
click at [570, 292] on link "Website" at bounding box center [571, 281] width 54 height 71
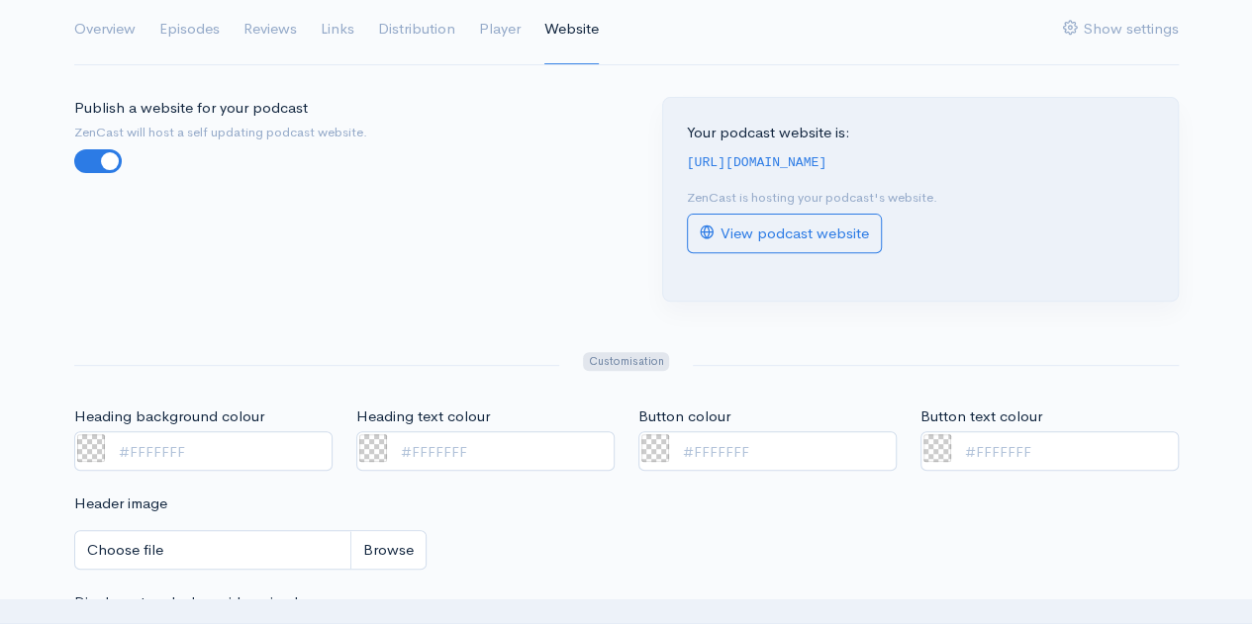
scroll to position [255, 0]
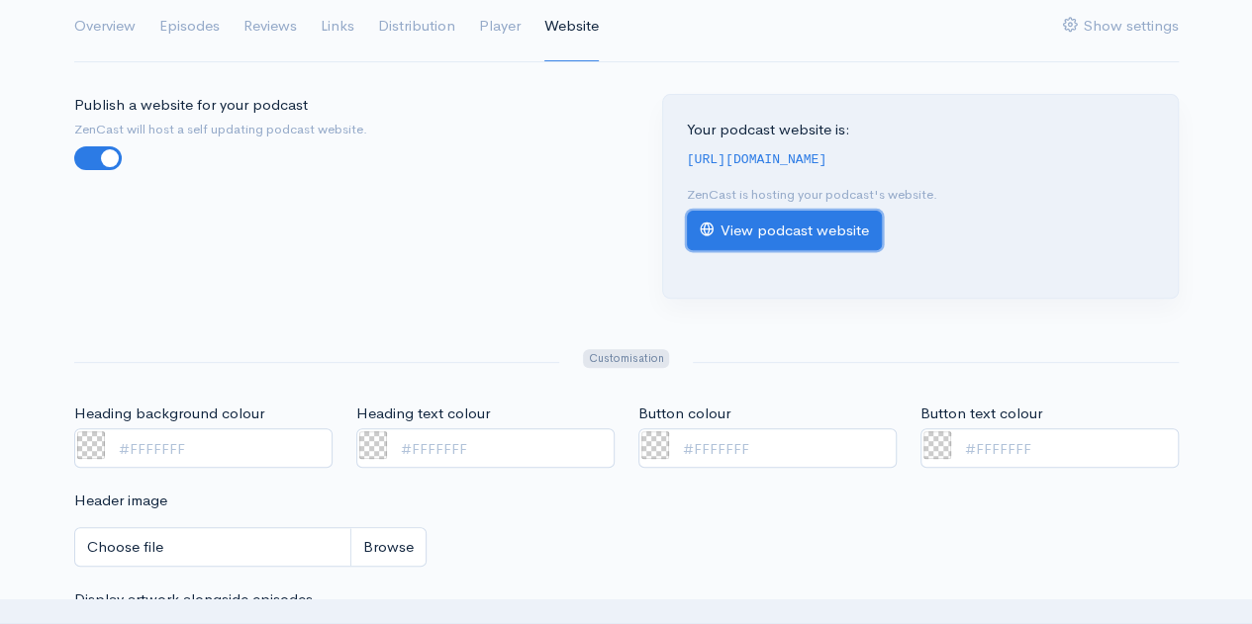
click at [697, 230] on link "View podcast website" at bounding box center [784, 231] width 195 height 41
